Goal: Task Accomplishment & Management: Complete application form

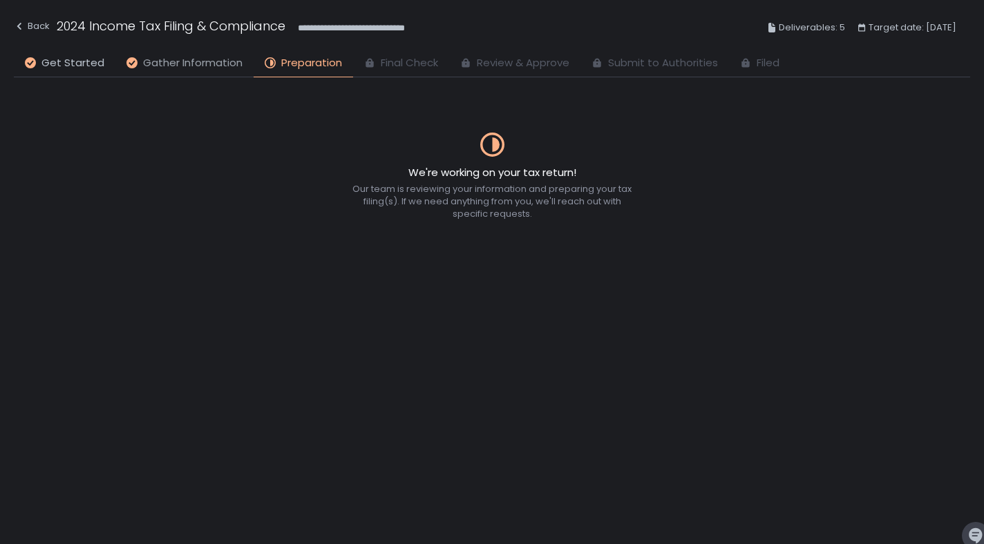
click at [195, 66] on span "Gather Information" at bounding box center [192, 63] width 99 height 16
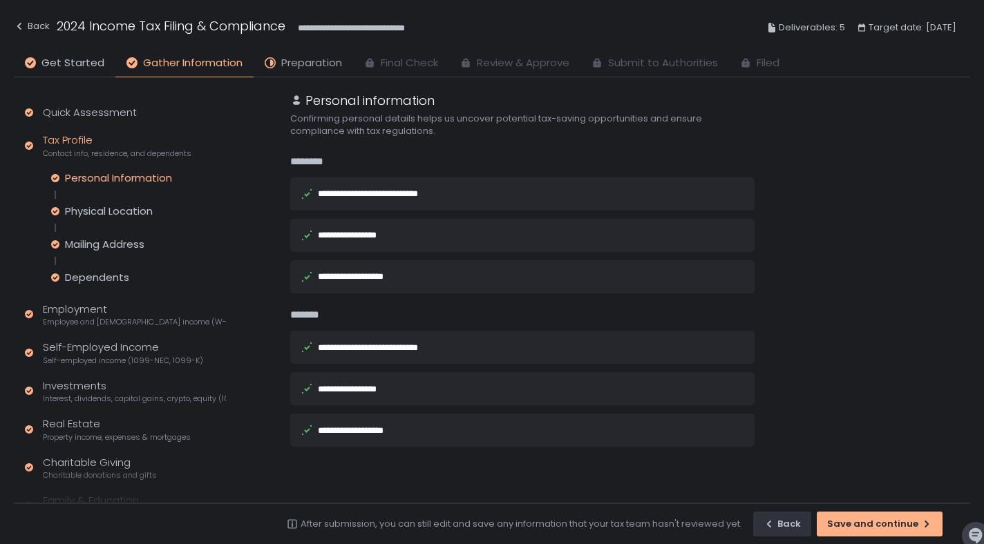
click at [290, 63] on span "Preparation" at bounding box center [311, 63] width 61 height 16
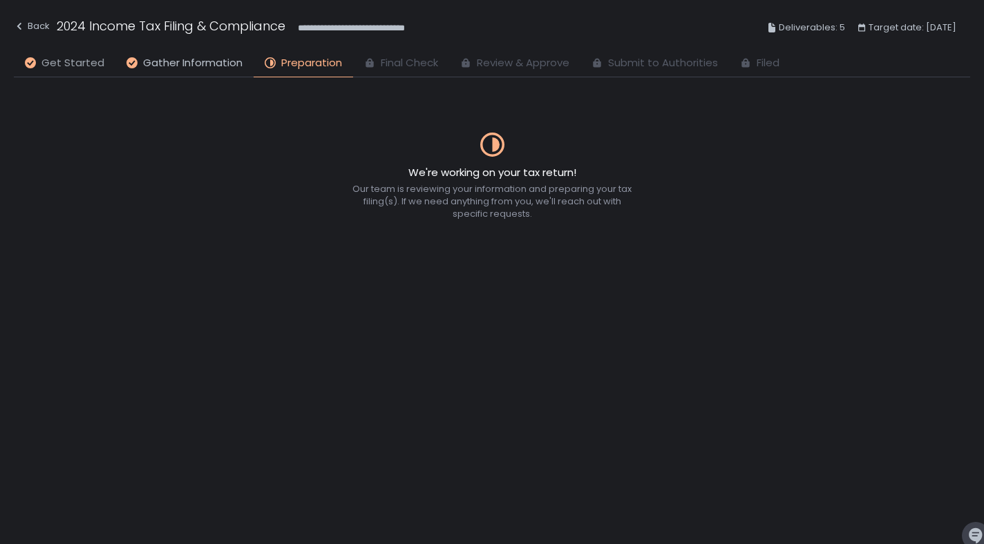
click at [84, 66] on span "Get Started" at bounding box center [72, 63] width 63 height 16
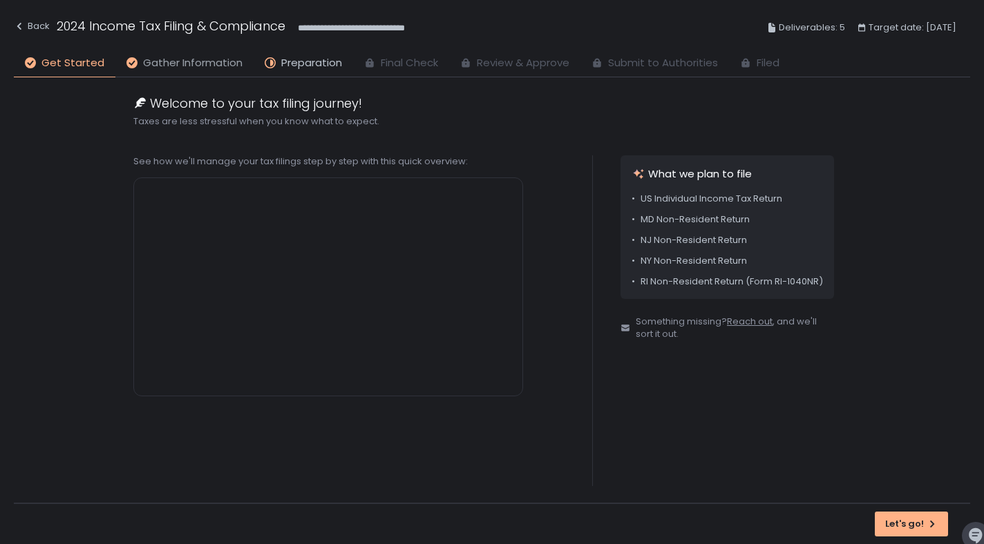
click at [189, 62] on span "Gather Information" at bounding box center [192, 63] width 99 height 16
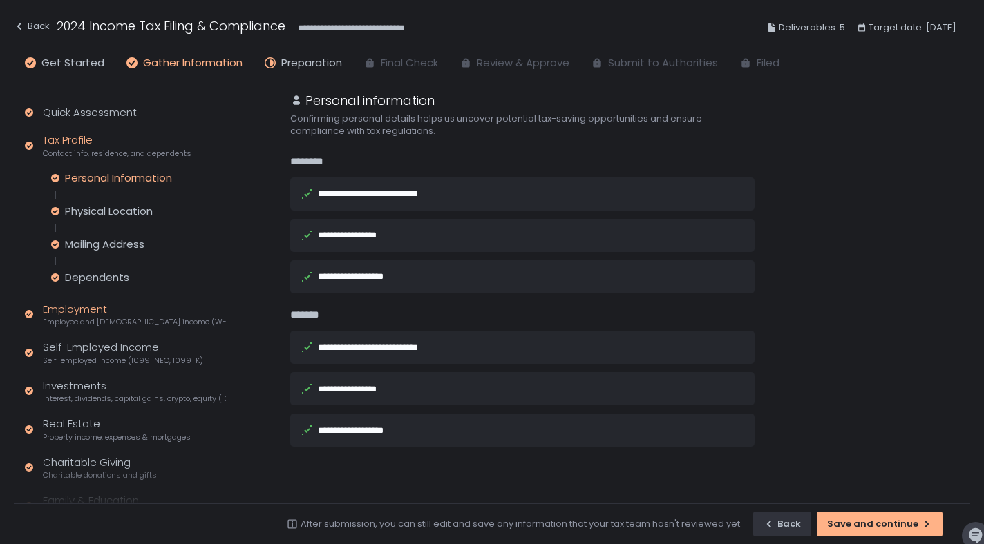
click at [81, 309] on div "Employment Employee and [DEMOGRAPHIC_DATA] income (W-2s)" at bounding box center [134, 315] width 183 height 26
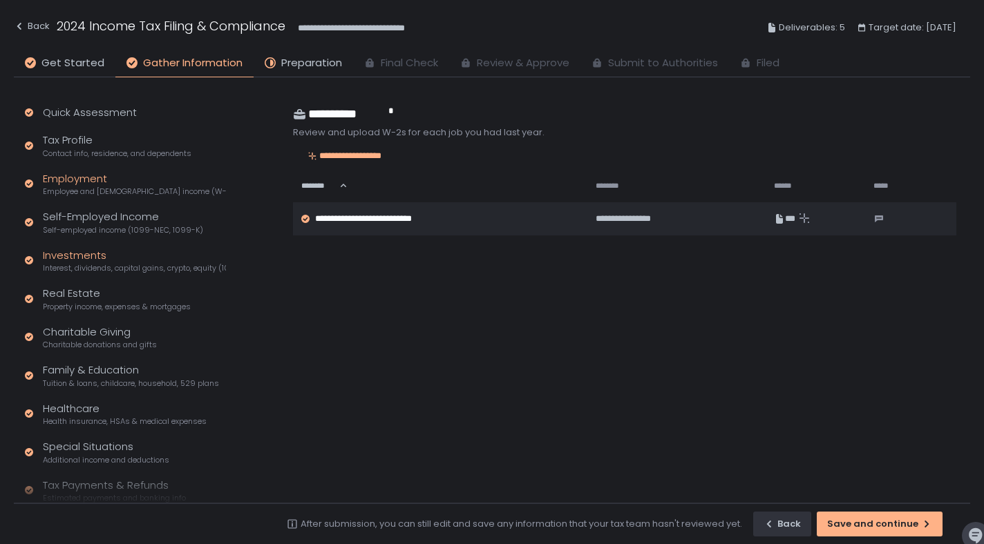
click at [95, 264] on span "Interest, dividends, capital gains, crypto, equity (1099s, K-1s)" at bounding box center [134, 268] width 183 height 10
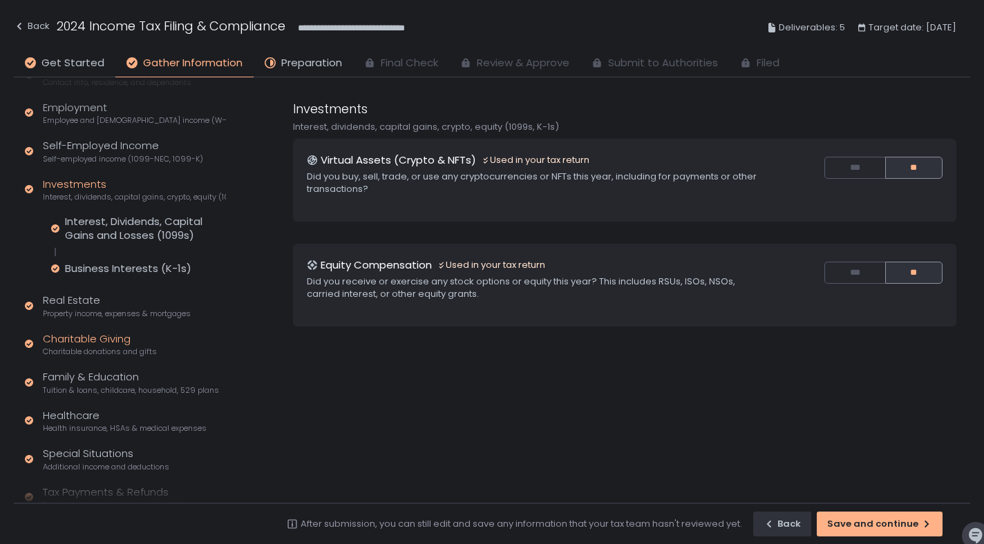
scroll to position [88, 0]
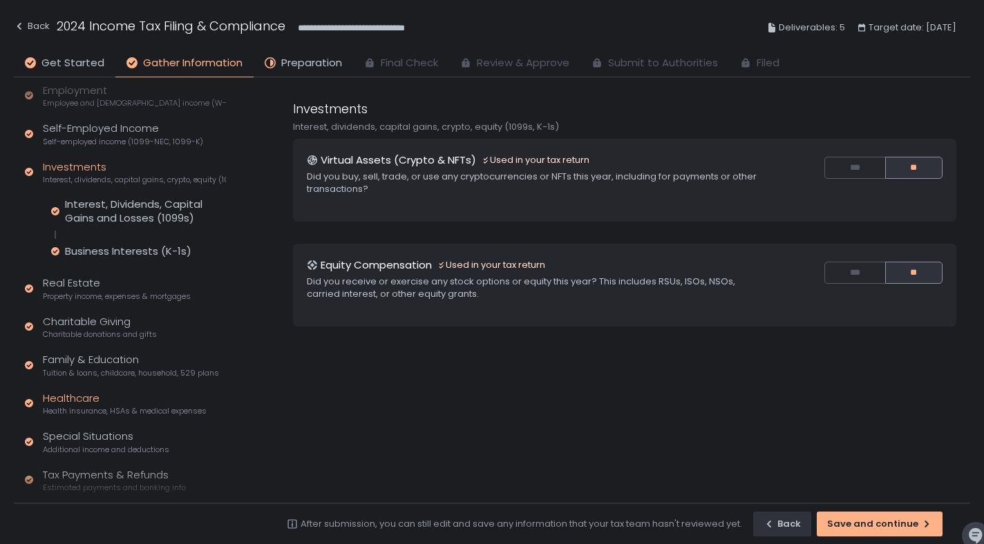
click at [83, 403] on div "Healthcare Health insurance, HSAs & medical expenses" at bounding box center [125, 404] width 164 height 26
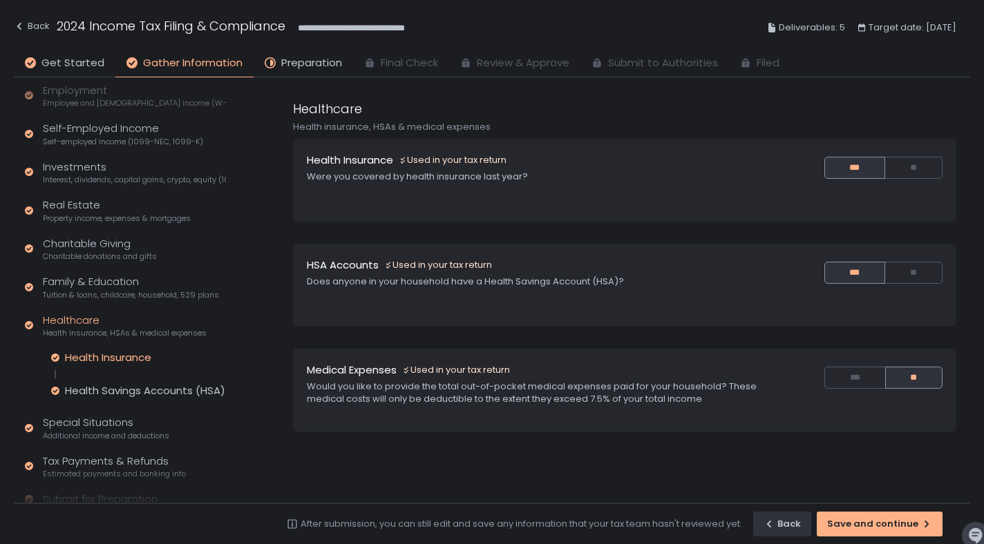
scroll to position [161, 0]
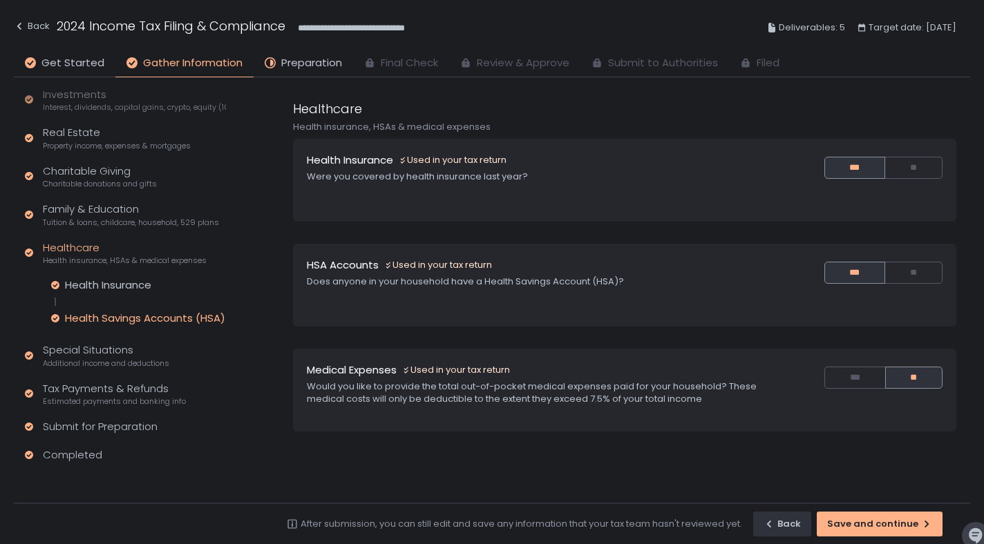
click at [115, 318] on div "Health Savings Accounts (HSA)" at bounding box center [145, 319] width 160 height 14
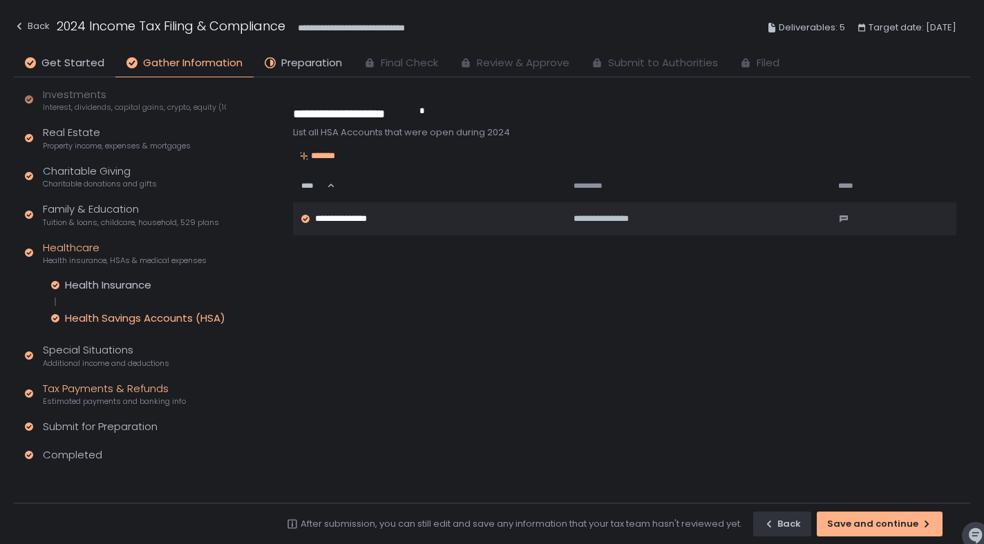
click at [152, 392] on div "Tax Payments & Refunds Estimated payments and banking info" at bounding box center [114, 394] width 143 height 26
